Goal: Information Seeking & Learning: Learn about a topic

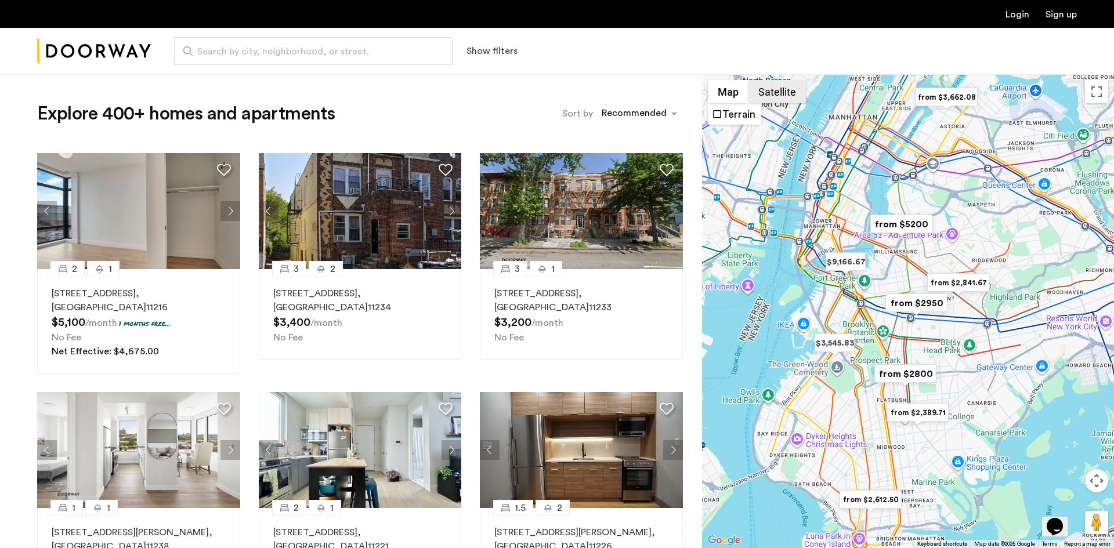
click at [777, 90] on button "Satellite" at bounding box center [776, 91] width 57 height 23
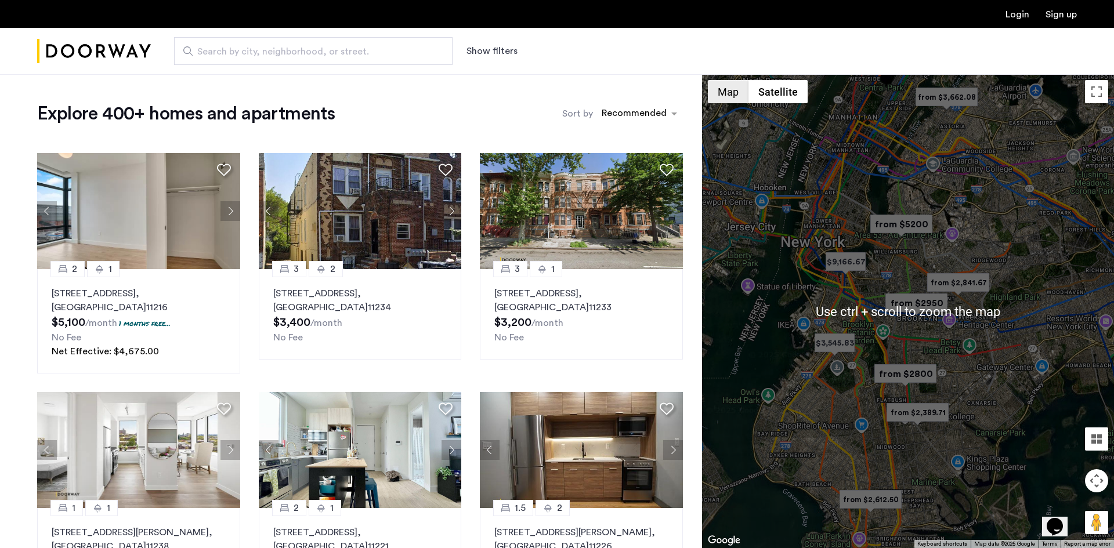
click at [733, 95] on button "Map" at bounding box center [728, 91] width 41 height 23
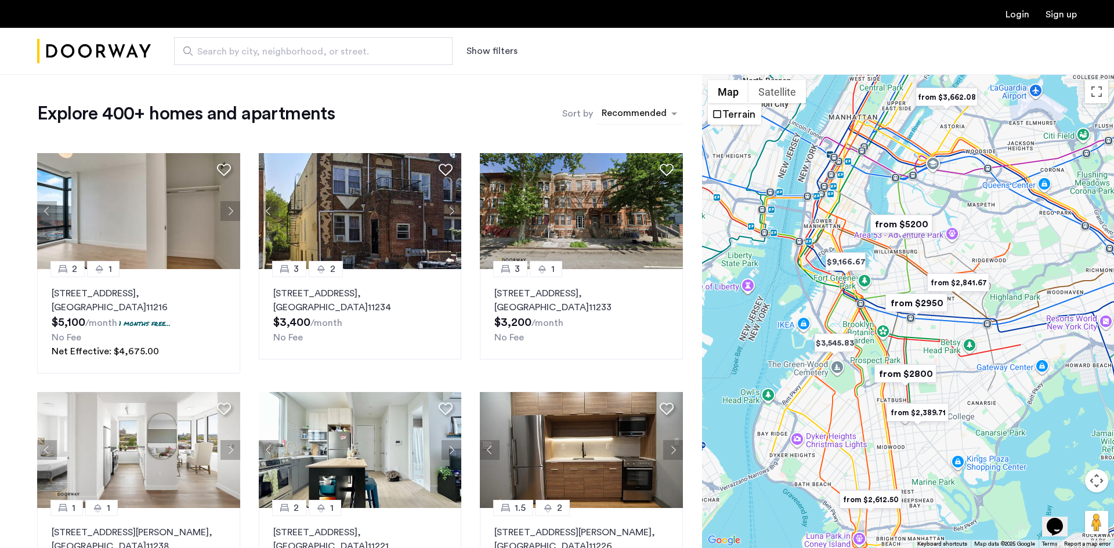
click at [665, 111] on div "sort-apartment" at bounding box center [634, 115] width 68 height 16
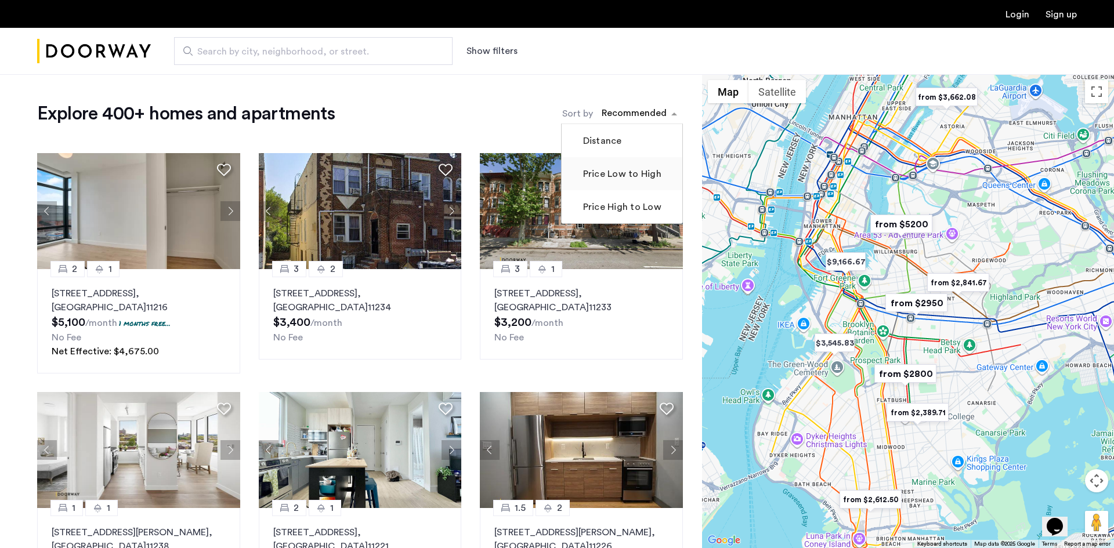
click at [649, 169] on label "Price Low to High" at bounding box center [621, 174] width 81 height 14
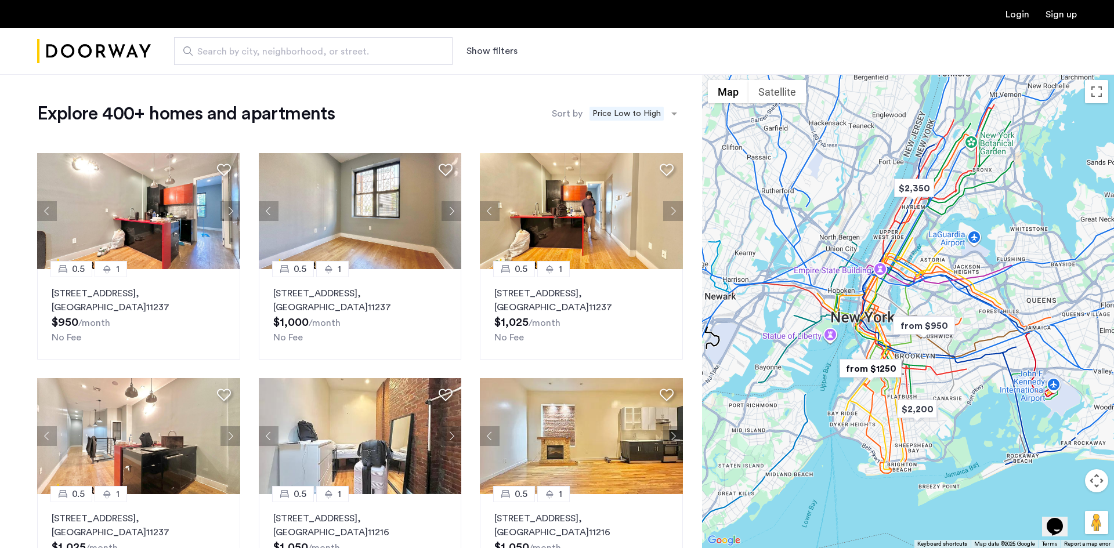
click at [497, 52] on button "Show filters" at bounding box center [491, 51] width 51 height 14
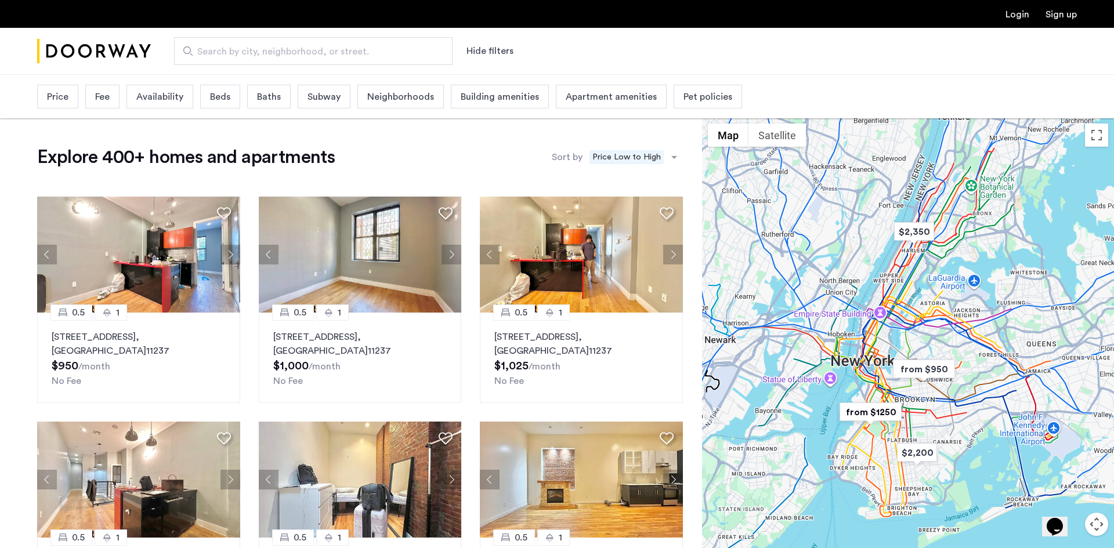
click at [48, 92] on span "Price" at bounding box center [57, 97] width 21 height 14
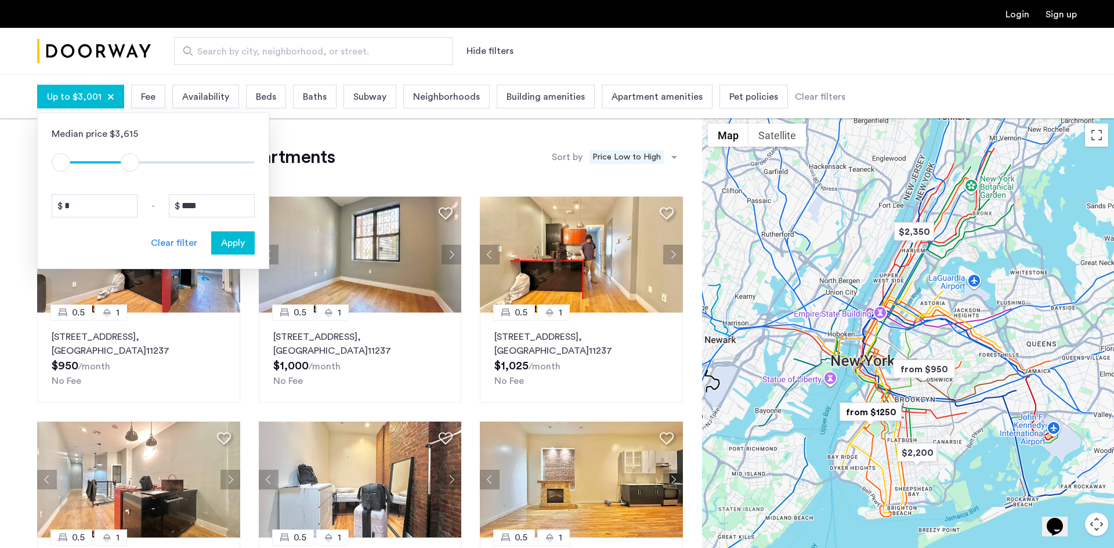
type input "****"
drag, startPoint x: 238, startPoint y: 164, endPoint x: 124, endPoint y: 167, distance: 114.9
click at [124, 167] on span "ngx-slider-max" at bounding box center [123, 162] width 19 height 19
click at [247, 238] on div "Apply" at bounding box center [233, 243] width 37 height 14
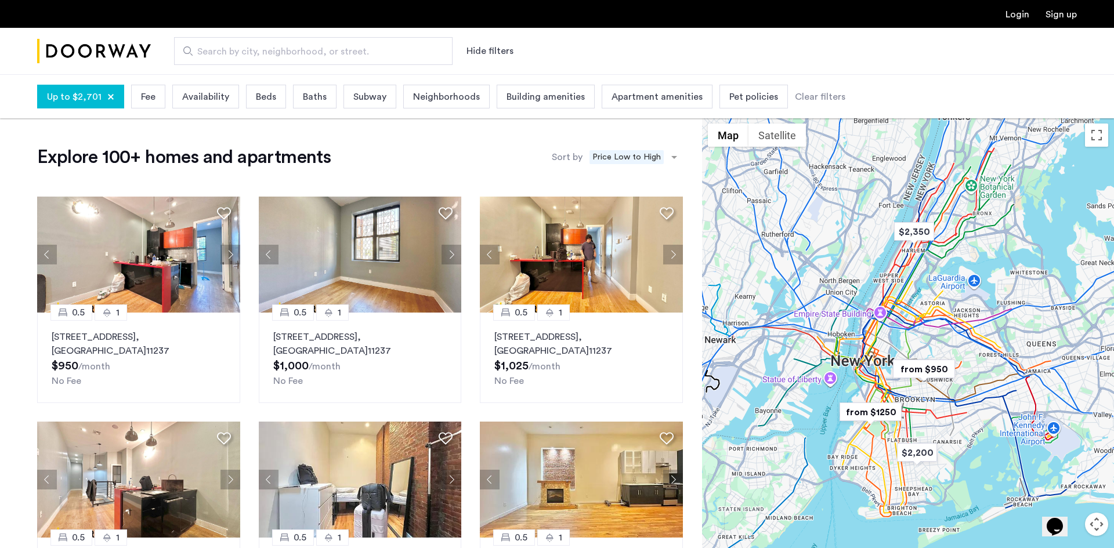
click at [259, 100] on span "Beds" at bounding box center [266, 97] width 20 height 14
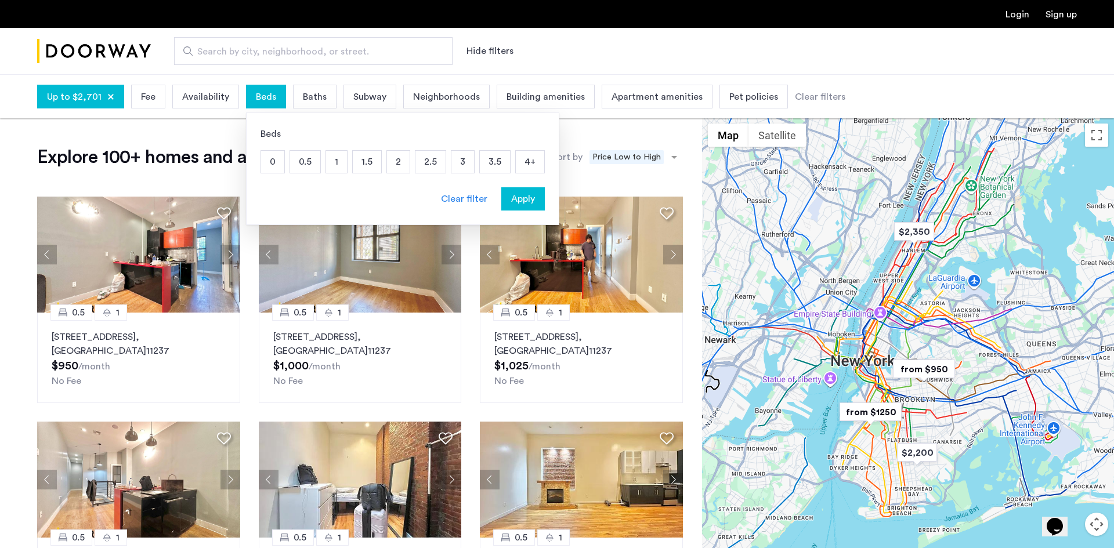
click at [337, 161] on p "1" at bounding box center [336, 162] width 21 height 22
click at [524, 197] on span "Apply" at bounding box center [523, 199] width 24 height 14
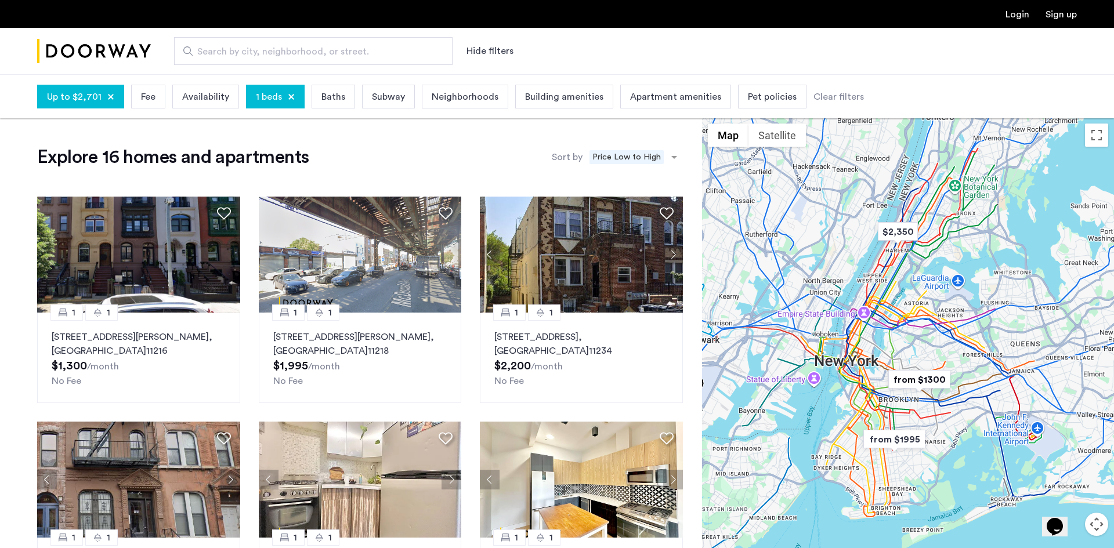
click at [333, 93] on span "Baths" at bounding box center [333, 97] width 24 height 14
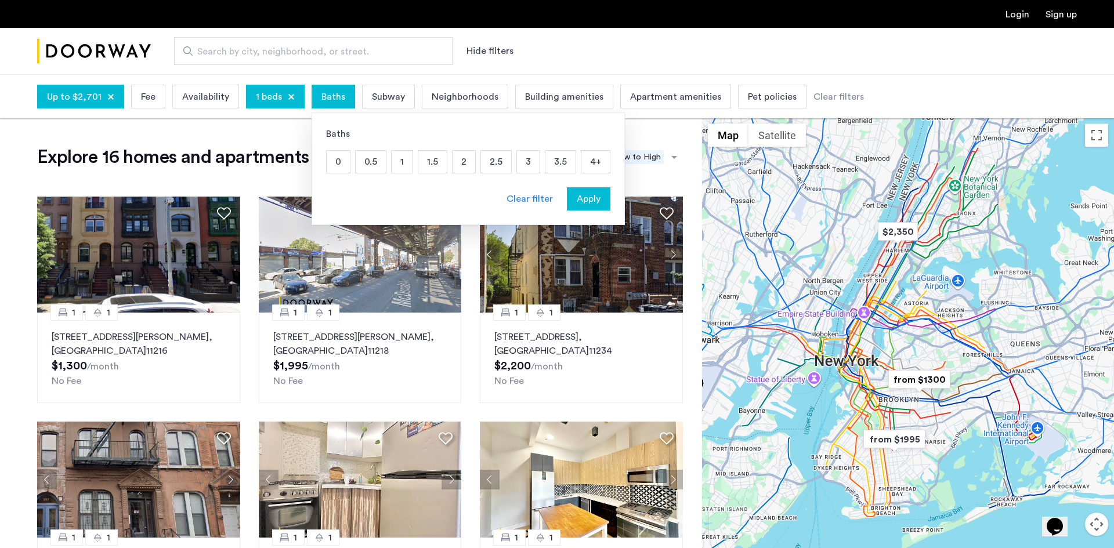
click at [393, 158] on p "1" at bounding box center [402, 162] width 21 height 22
click at [577, 193] on span "Apply" at bounding box center [589, 199] width 24 height 14
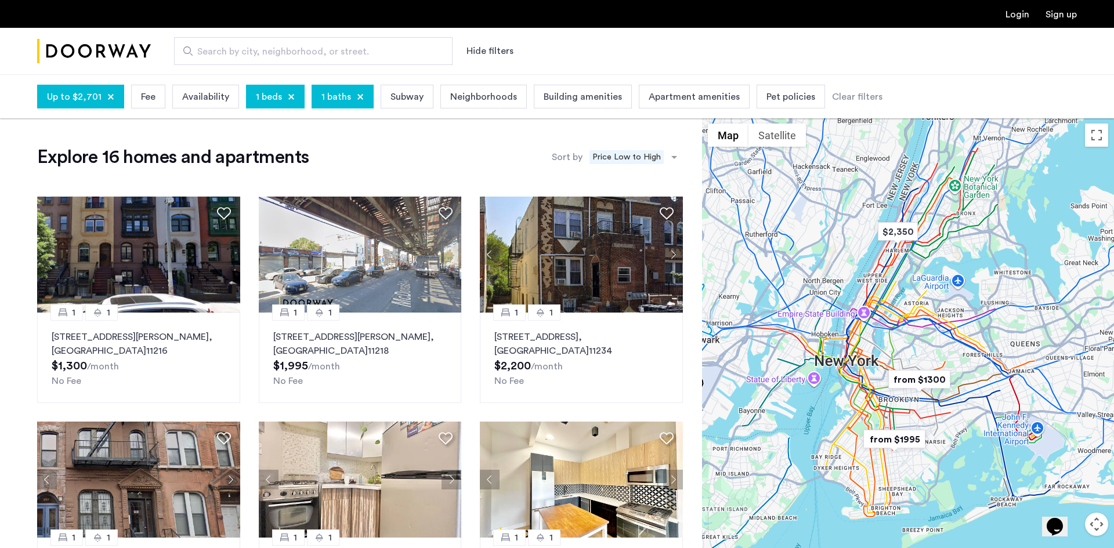
click at [556, 104] on div "Building amenities" at bounding box center [583, 97] width 98 height 24
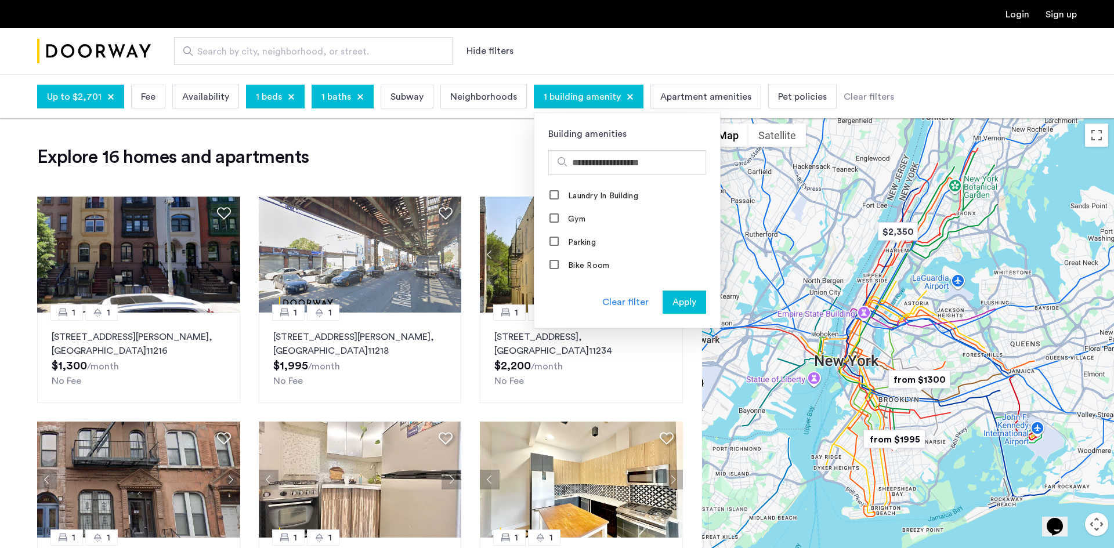
click at [666, 298] on div "Apply" at bounding box center [684, 302] width 37 height 14
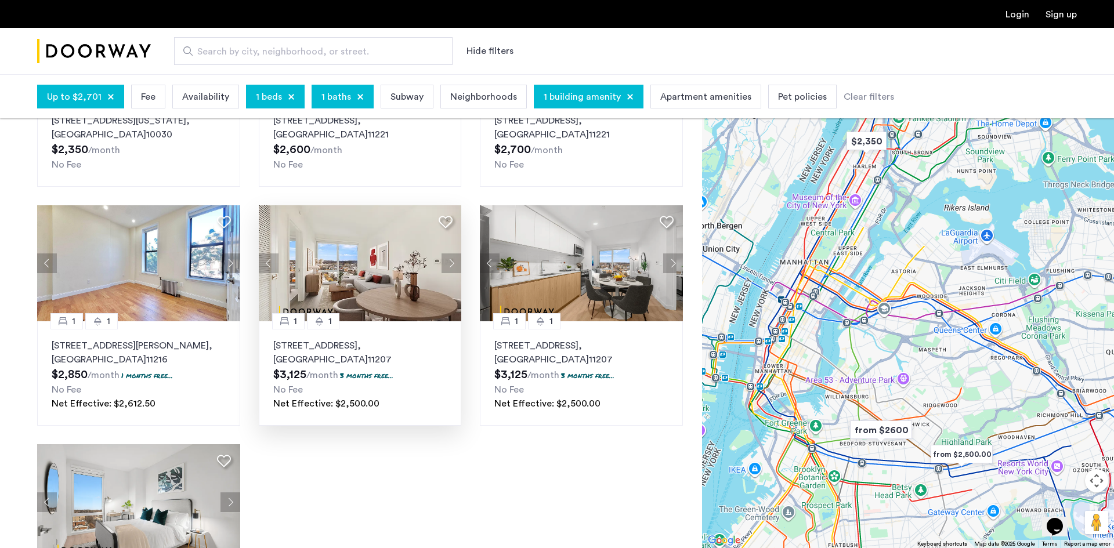
scroll to position [215, 0]
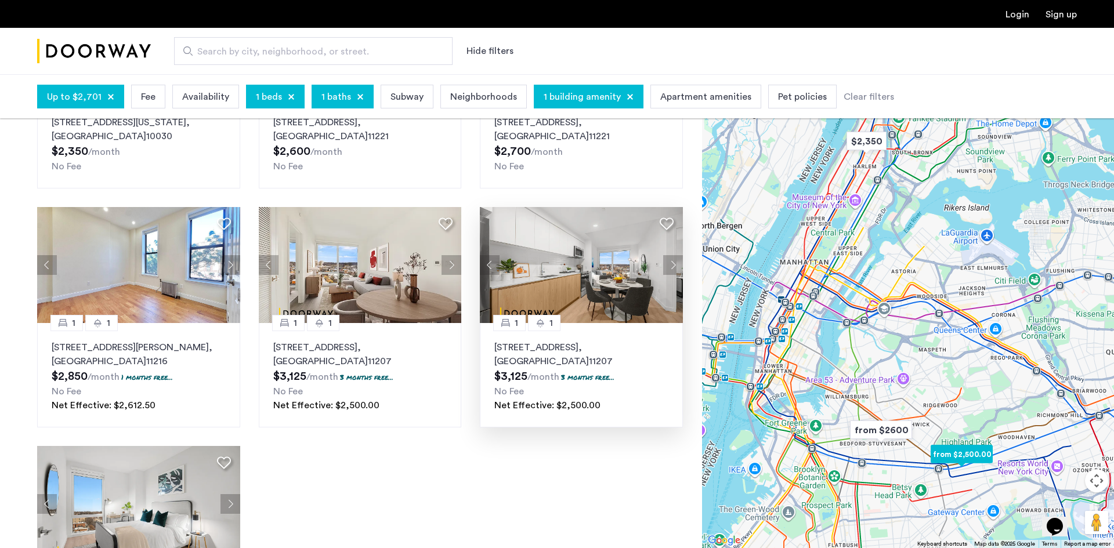
click at [671, 266] on button "Next apartment" at bounding box center [673, 265] width 20 height 20
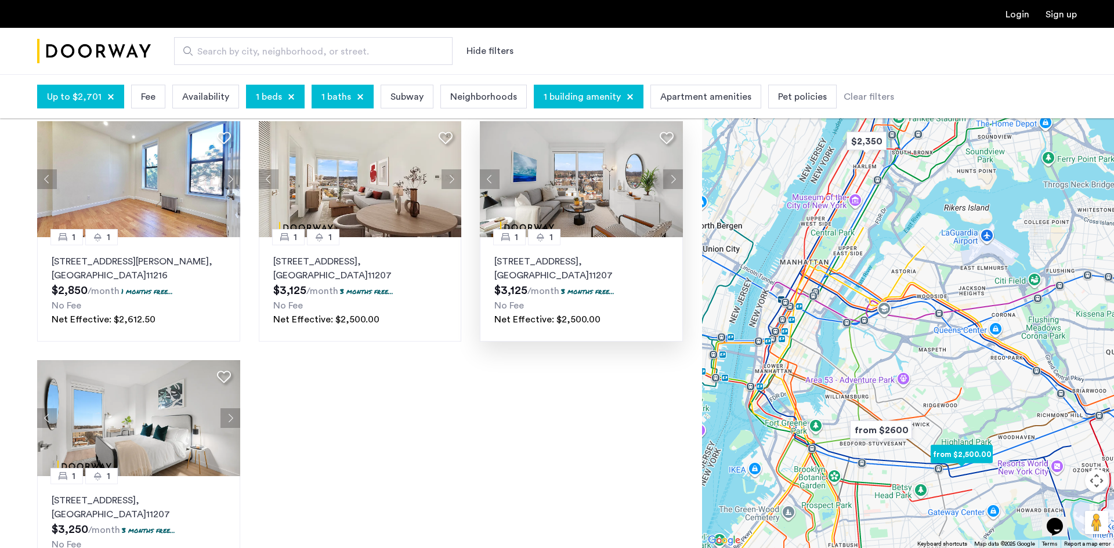
scroll to position [301, 0]
click at [165, 421] on img at bounding box center [138, 418] width 203 height 116
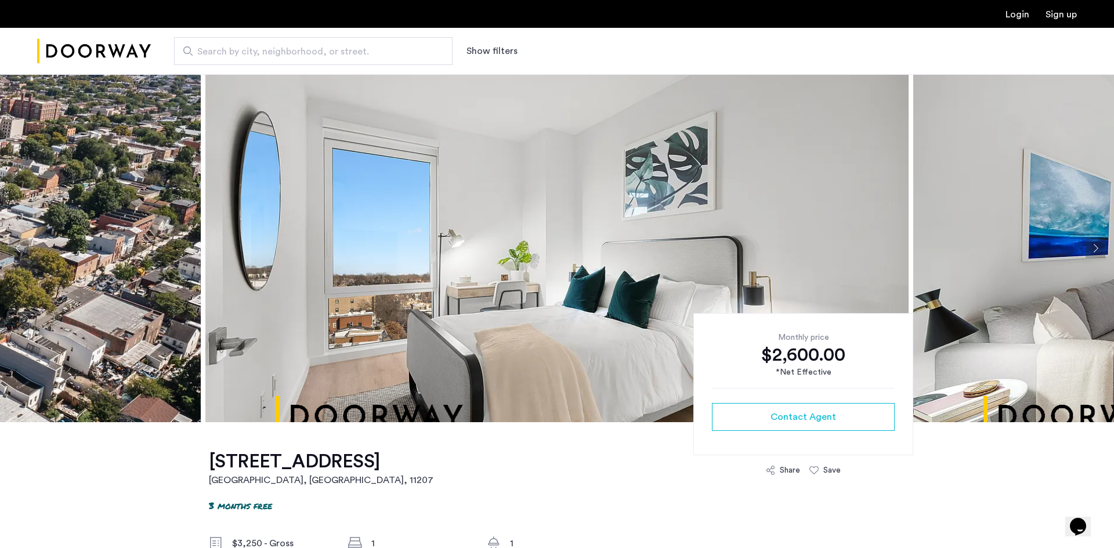
click at [403, 257] on img at bounding box center [556, 248] width 703 height 348
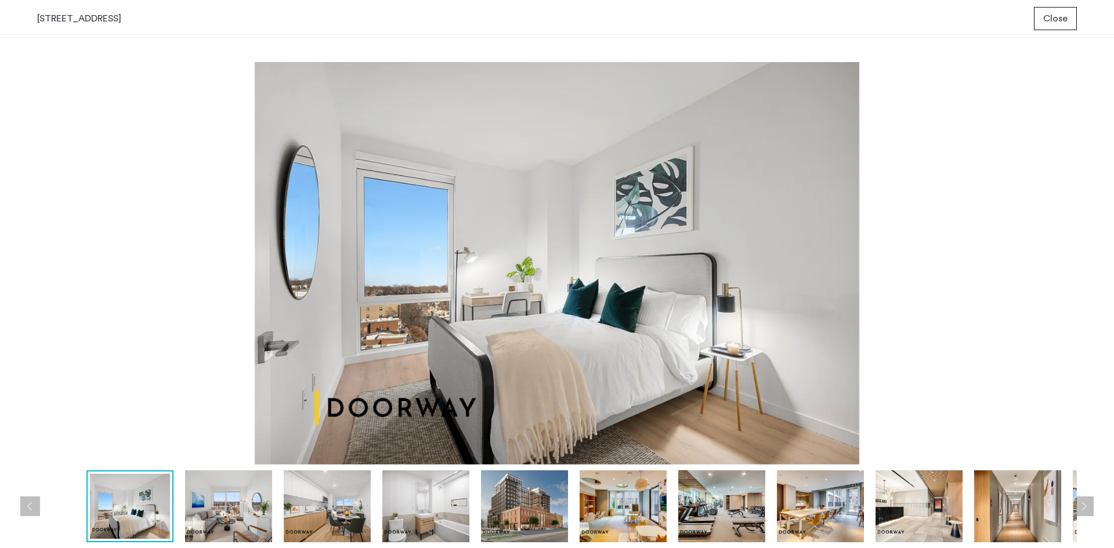
click at [219, 495] on img at bounding box center [228, 507] width 87 height 72
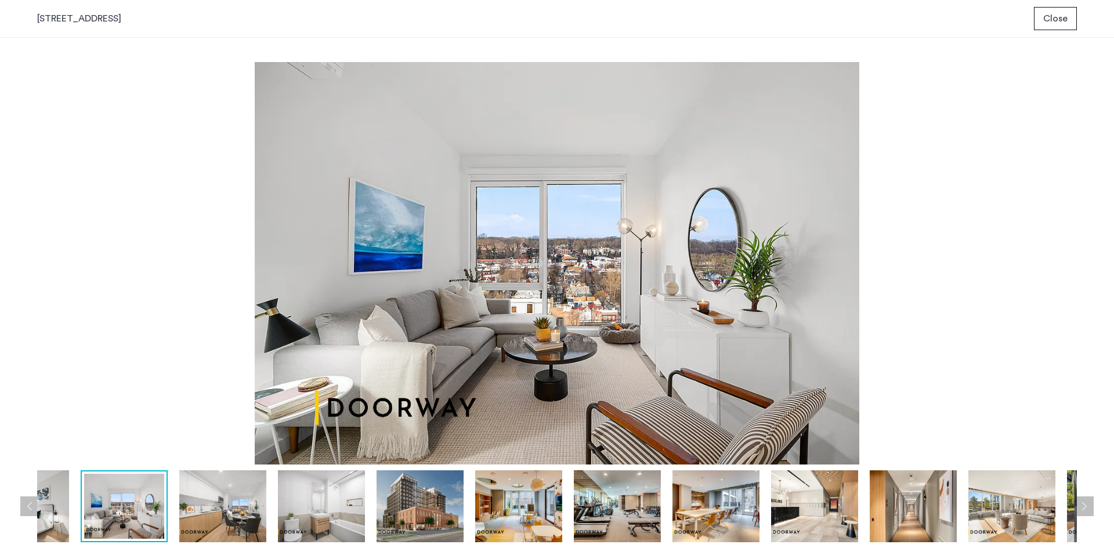
click at [245, 502] on img at bounding box center [222, 507] width 87 height 72
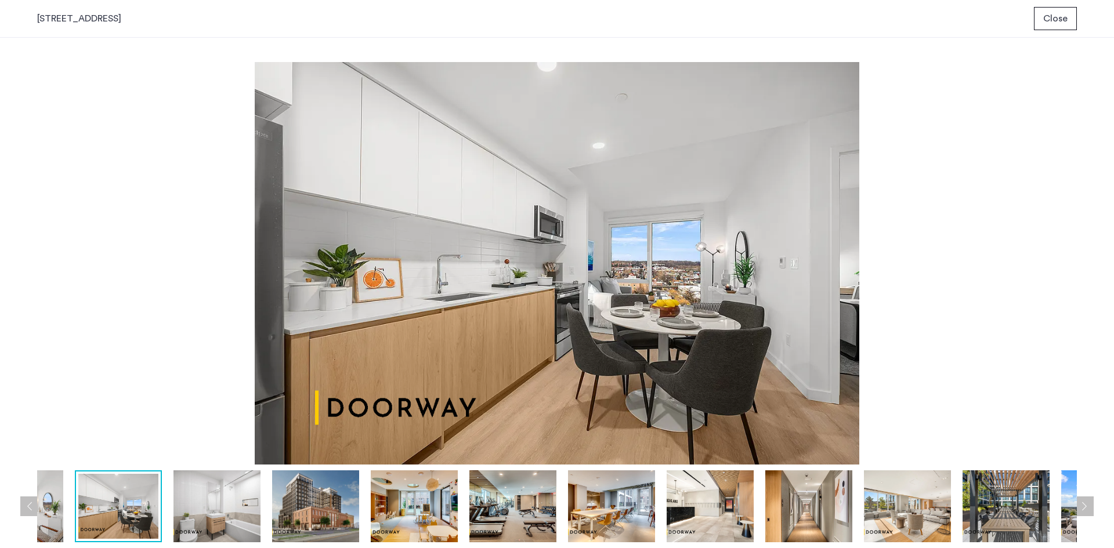
click at [301, 501] on img at bounding box center [315, 507] width 87 height 72
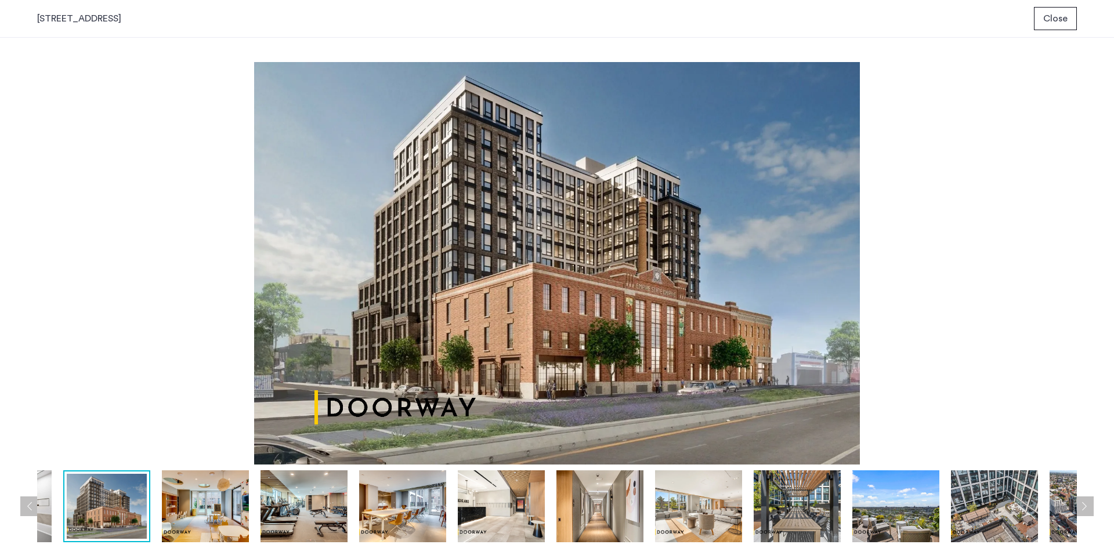
click at [295, 501] on img at bounding box center [304, 507] width 87 height 72
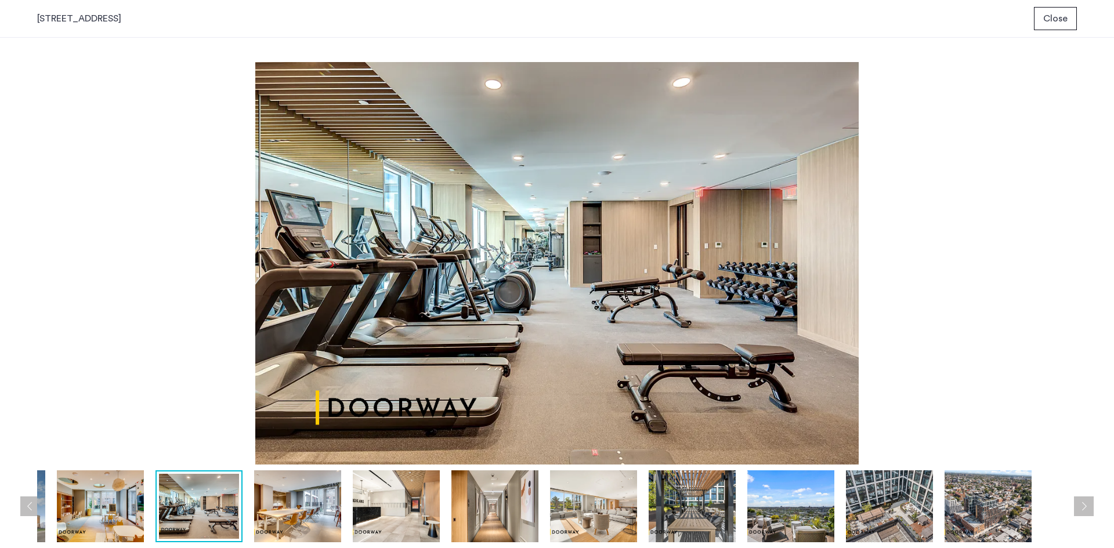
click at [381, 501] on img at bounding box center [396, 507] width 87 height 72
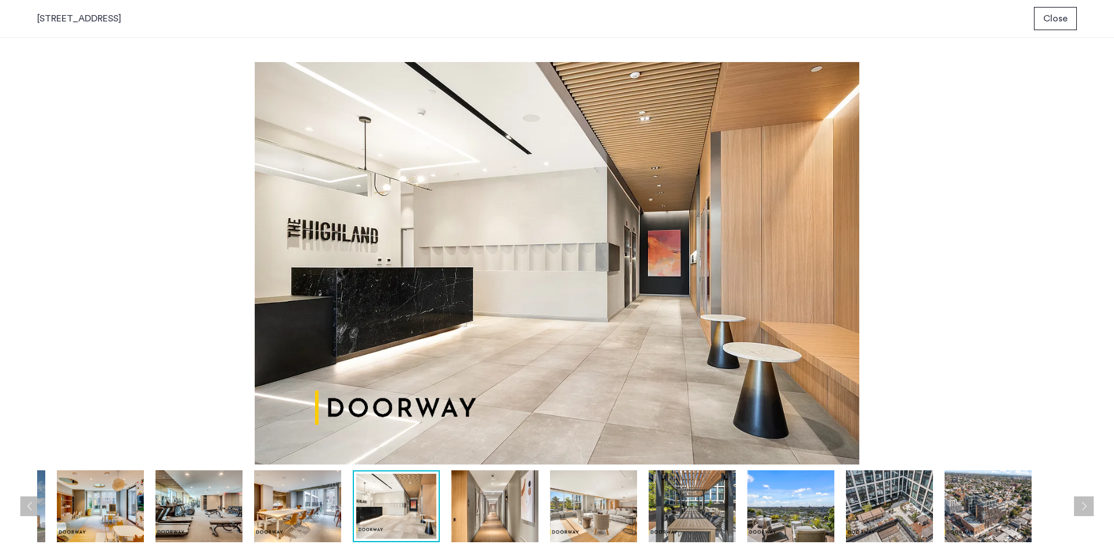
click at [480, 499] on img at bounding box center [494, 507] width 87 height 72
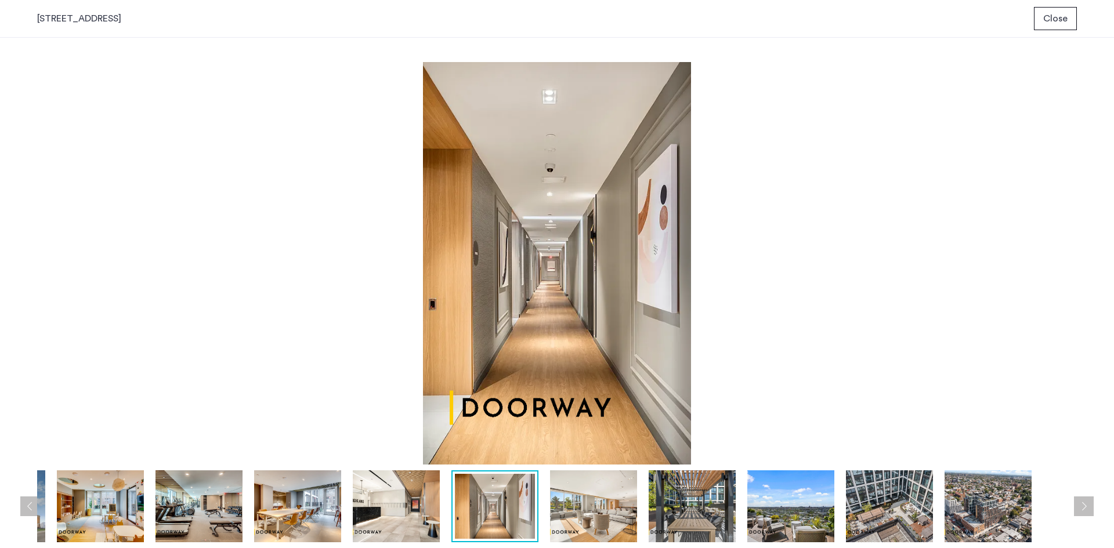
click at [616, 505] on img at bounding box center [593, 507] width 87 height 72
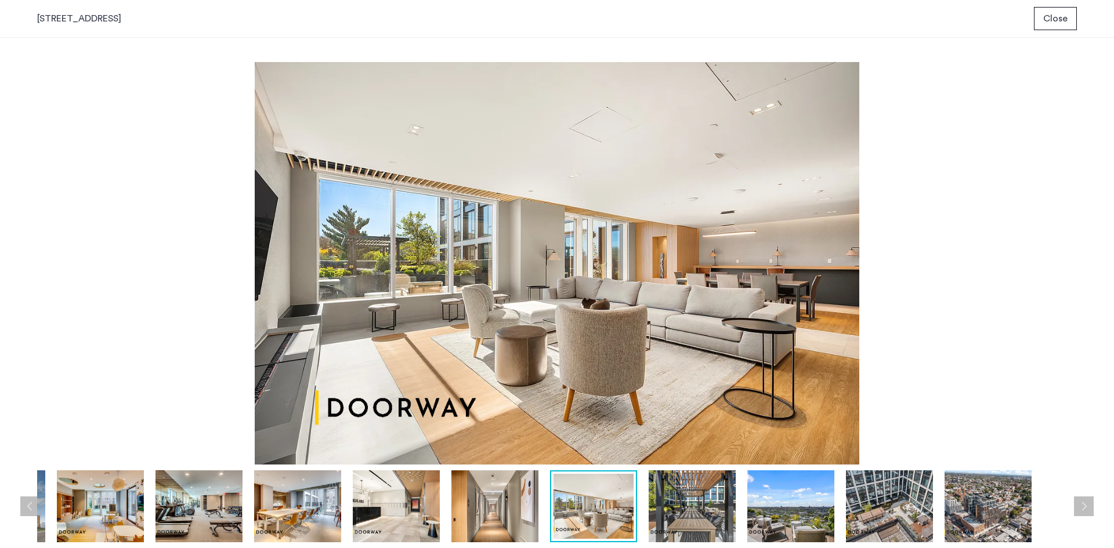
click at [700, 497] on img at bounding box center [692, 507] width 87 height 72
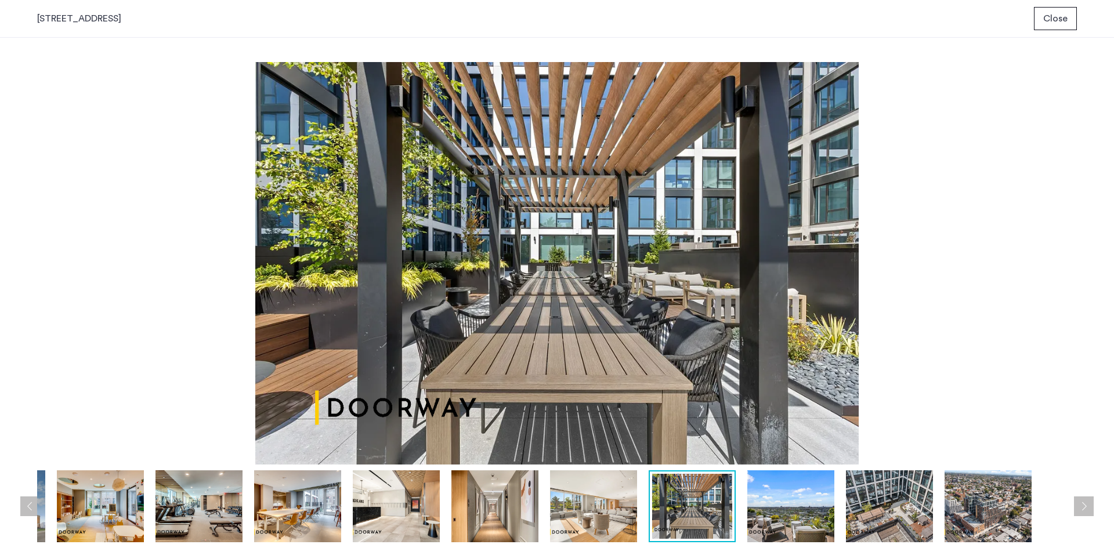
click at [780, 497] on img at bounding box center [790, 507] width 87 height 72
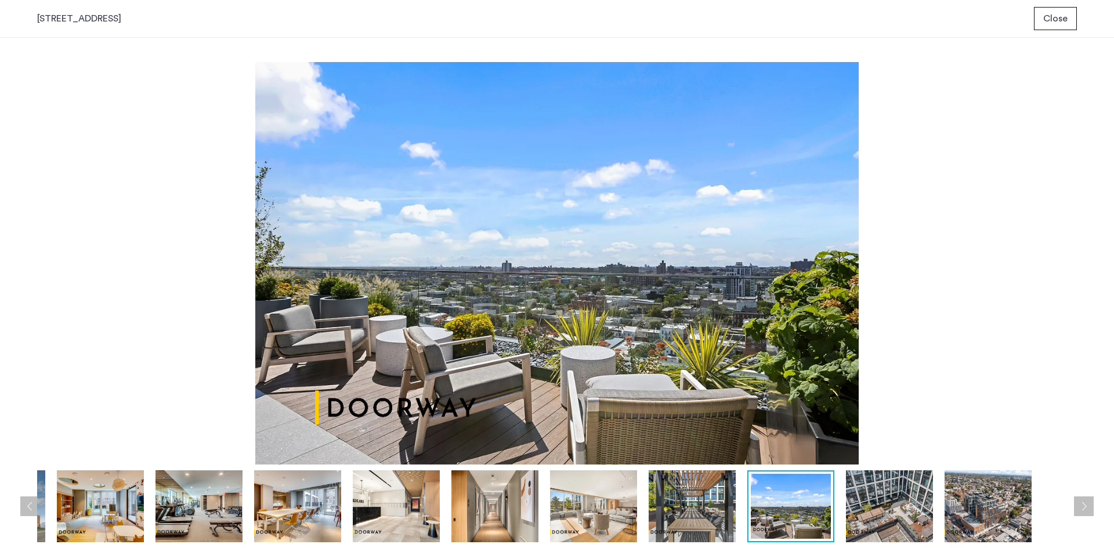
click at [907, 502] on img at bounding box center [889, 507] width 87 height 72
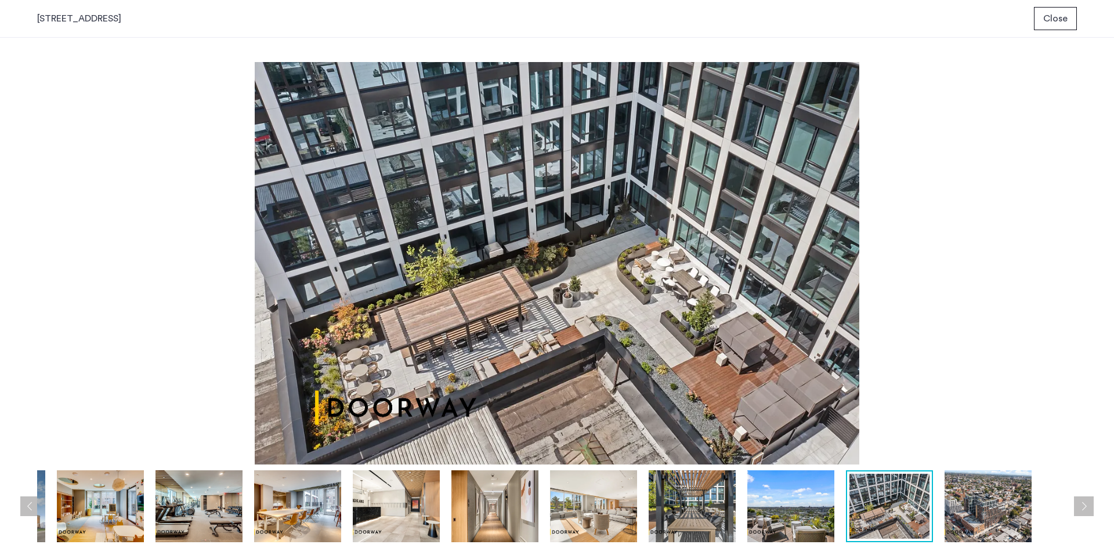
click at [981, 495] on img at bounding box center [988, 507] width 87 height 72
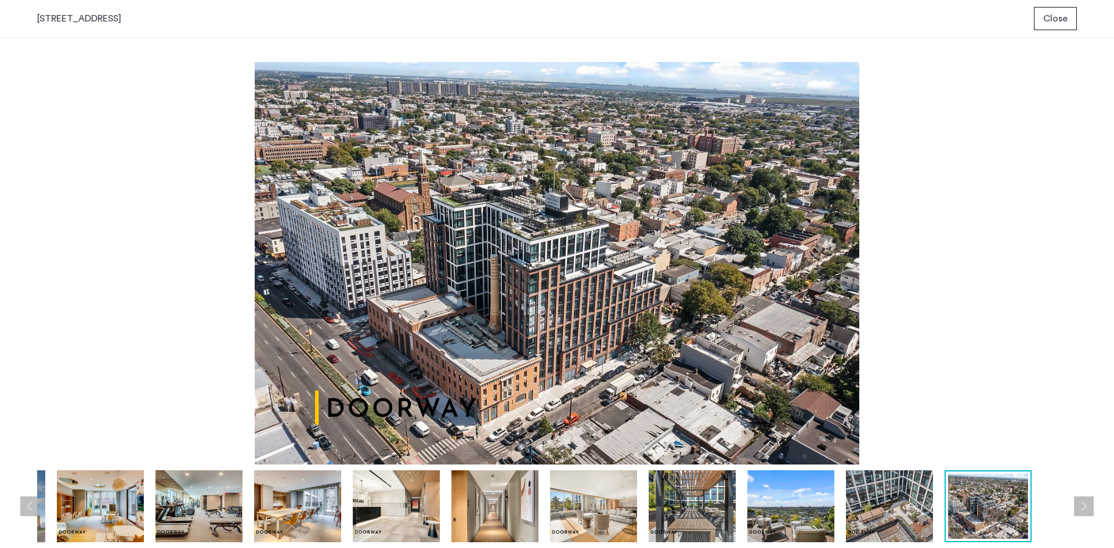
click at [1073, 20] on button "Close" at bounding box center [1055, 18] width 43 height 23
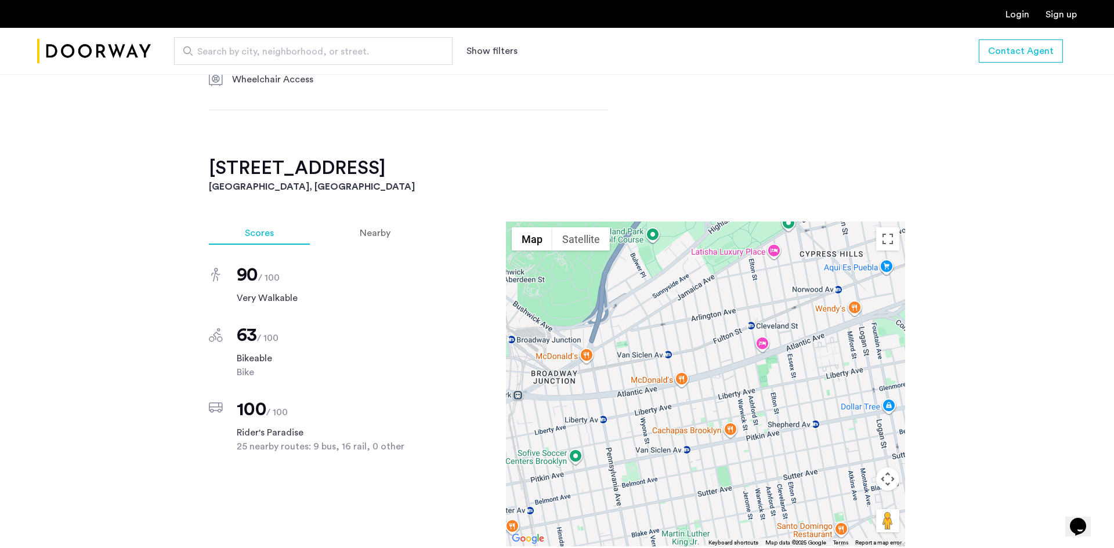
scroll to position [1016, 0]
